Goal: Check status: Check status

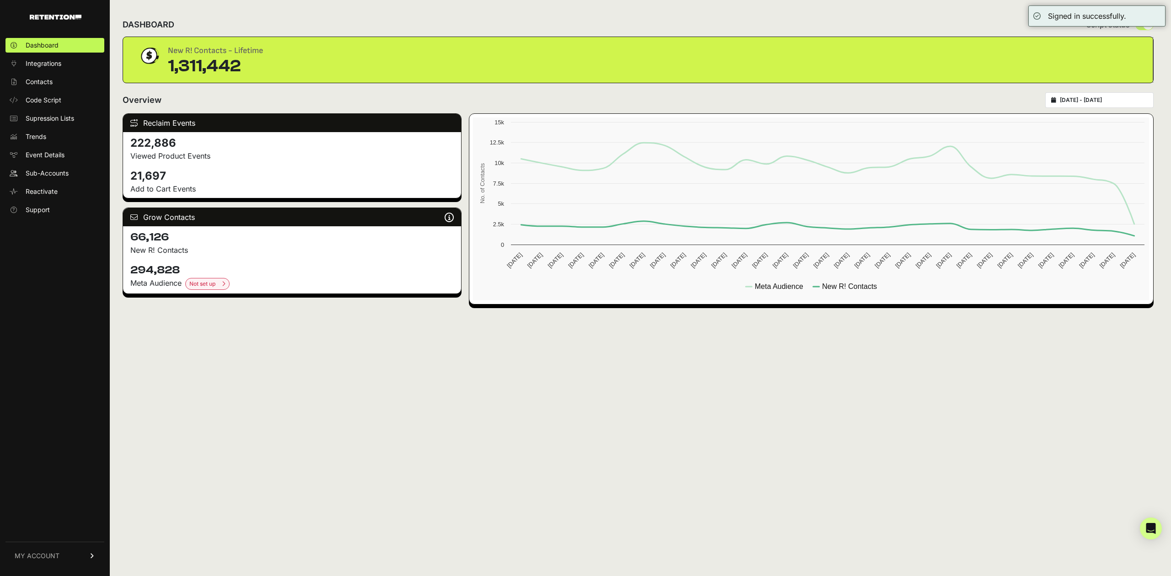
click at [35, 72] on ul "Dashboard Integrations Contacts Code Script Supression Lists Trends Event Detai…" at bounding box center [54, 127] width 99 height 179
click at [37, 70] on link "Integrations" at bounding box center [54, 63] width 99 height 15
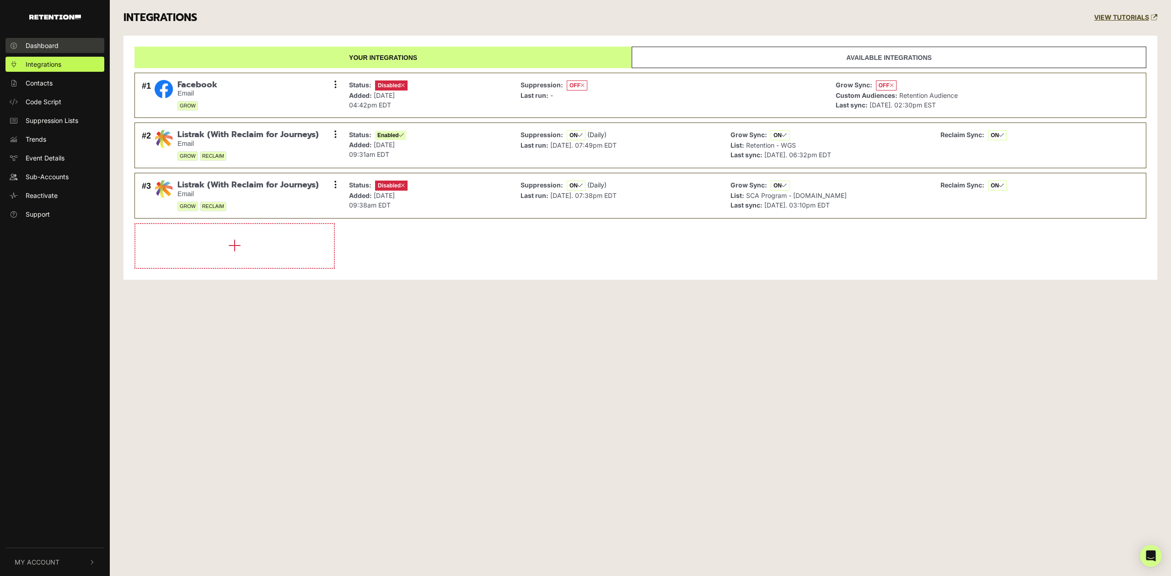
click at [47, 38] on link "Dashboard" at bounding box center [54, 45] width 99 height 15
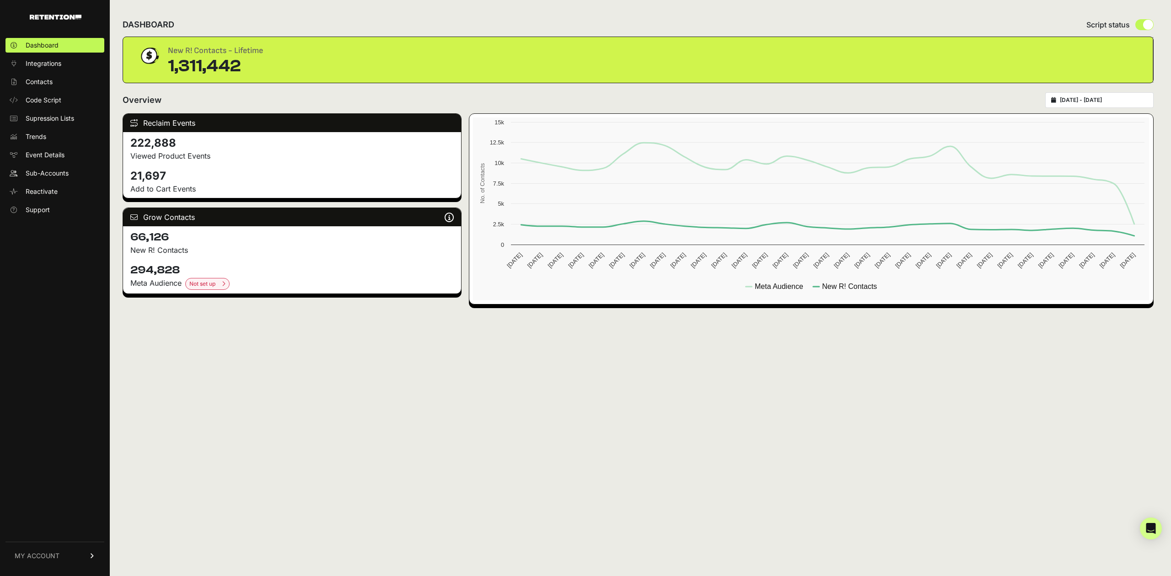
click at [1118, 96] on div "[DATE] - [DATE]" at bounding box center [1099, 100] width 108 height 16
click at [1091, 97] on input "[DATE] - [DATE]" at bounding box center [1104, 99] width 88 height 7
click at [1093, 145] on li "This Month" at bounding box center [1107, 147] width 73 height 13
type input "2025-09-01 - 2025-09-30"
